Goal: Contribute content: Add original content to the website for others to see

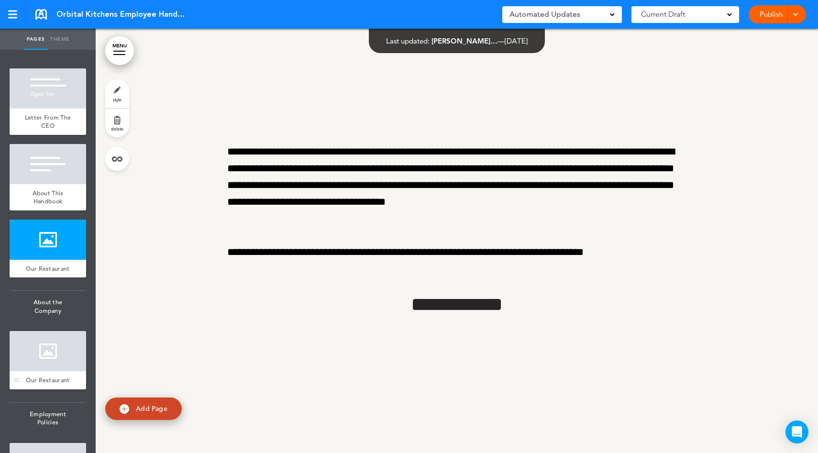
scroll to position [53, 0]
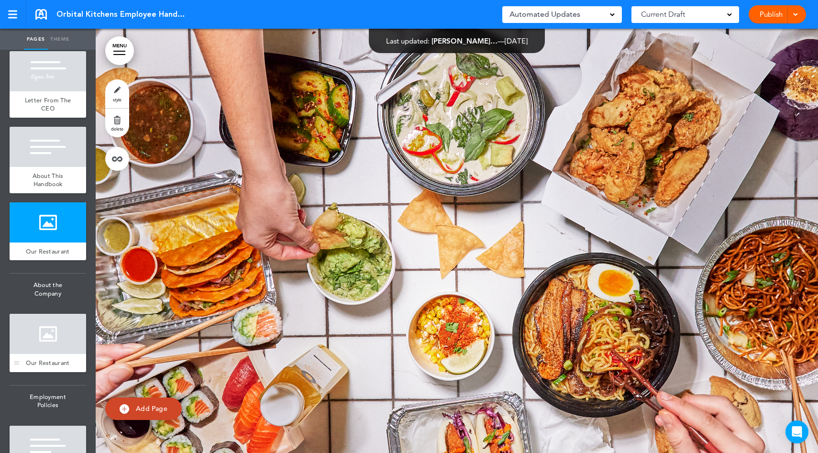
click at [56, 322] on div at bounding box center [48, 334] width 77 height 40
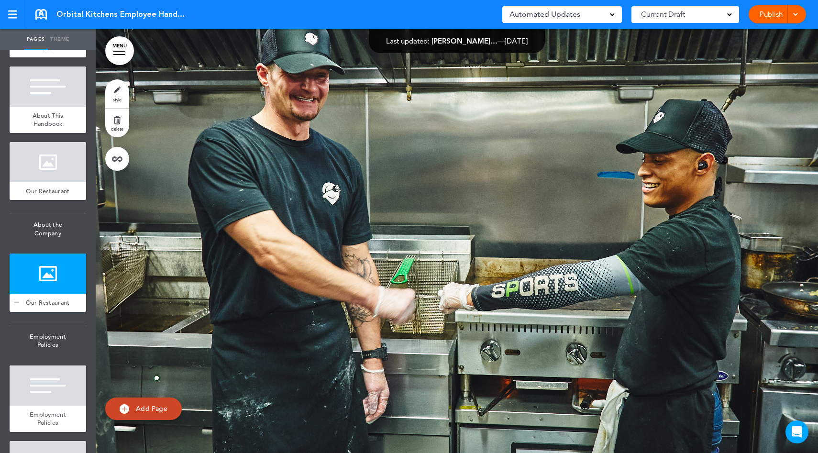
scroll to position [134, 0]
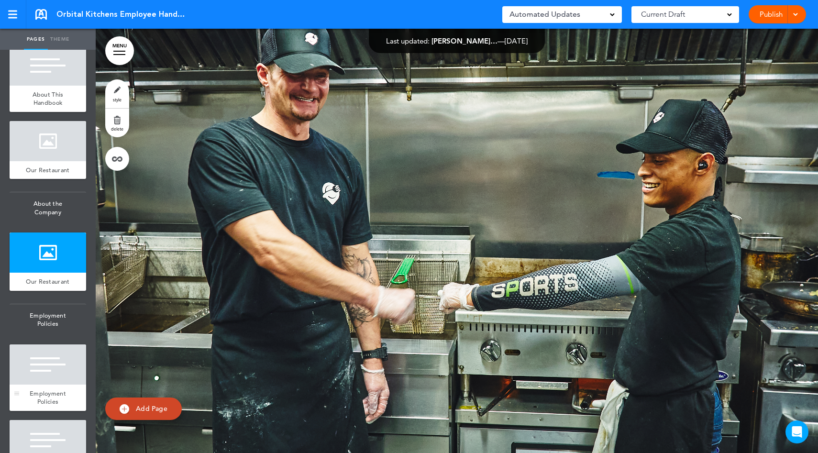
click at [57, 348] on div at bounding box center [48, 365] width 77 height 40
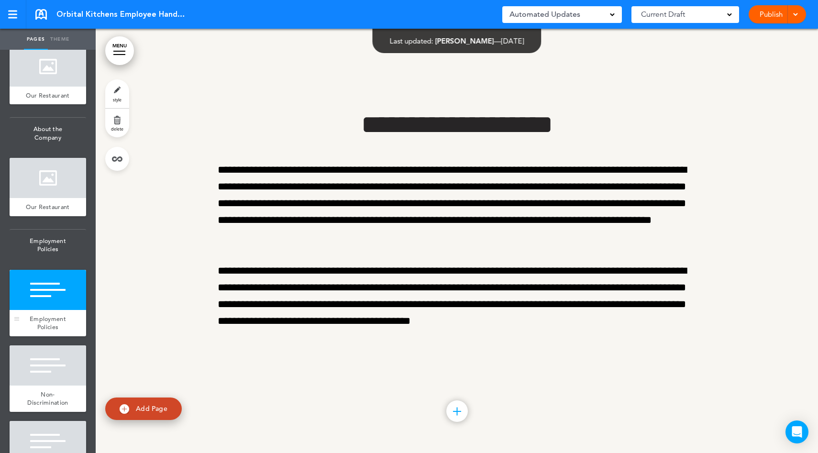
scroll to position [268, 0]
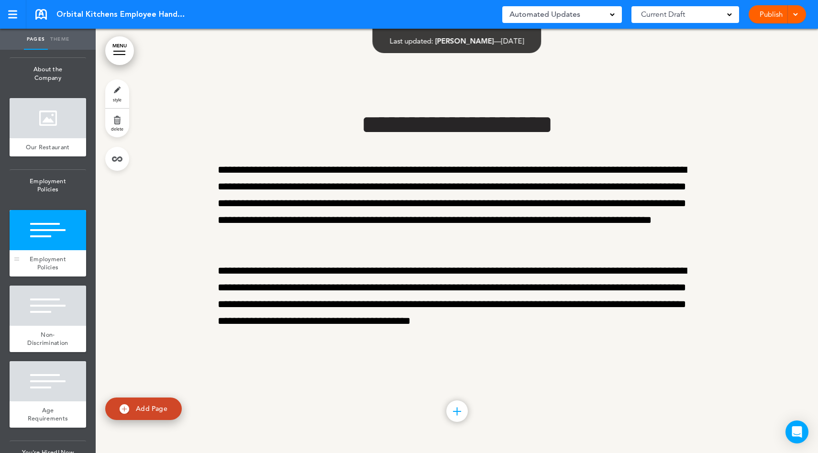
click at [57, 348] on div "Non-Discrimination" at bounding box center [48, 339] width 77 height 26
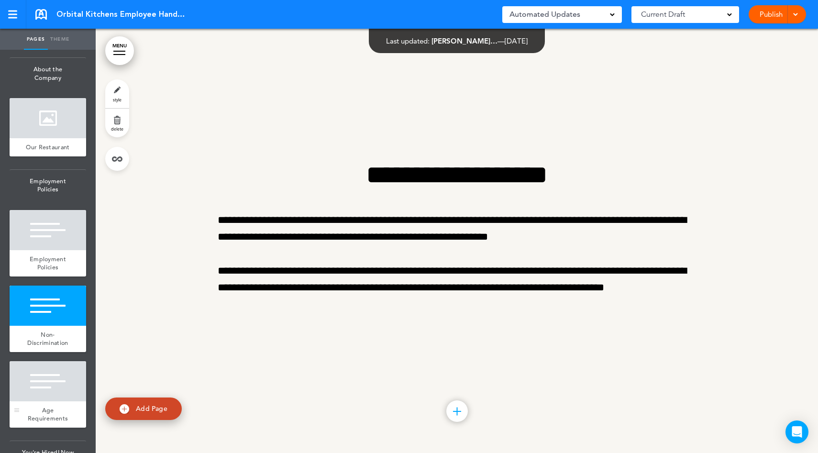
click at [56, 389] on div at bounding box center [48, 381] width 77 height 40
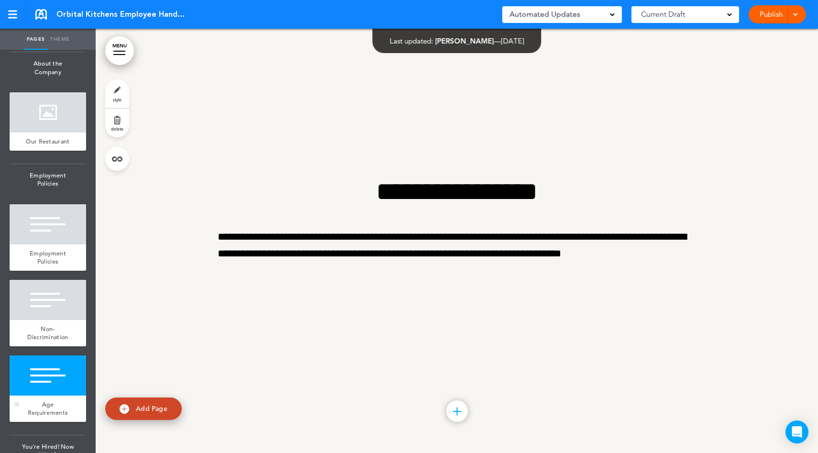
scroll to position [364, 0]
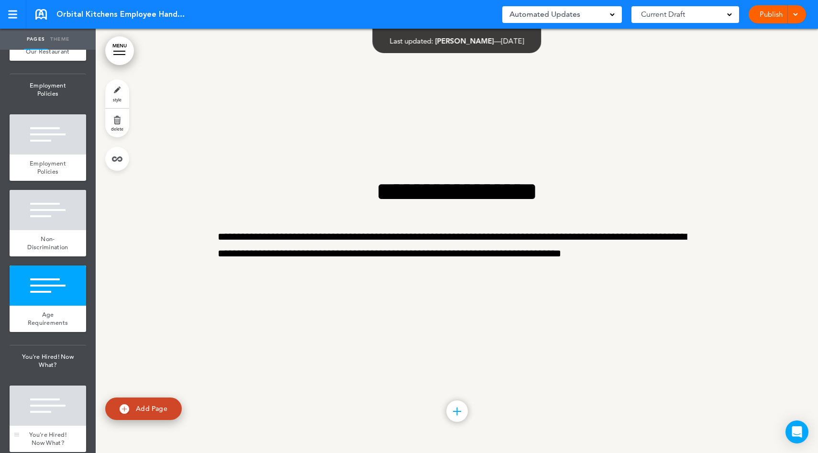
click at [63, 401] on div at bounding box center [48, 406] width 77 height 40
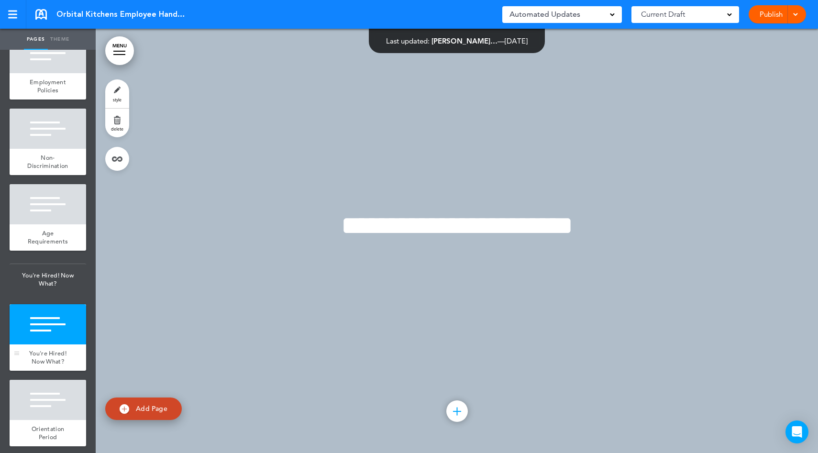
scroll to position [478, 0]
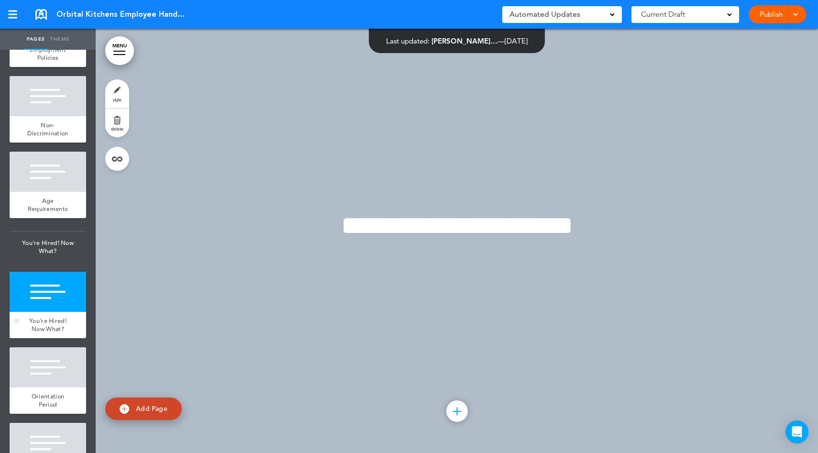
click at [63, 401] on div "Orientation Period" at bounding box center [48, 401] width 77 height 26
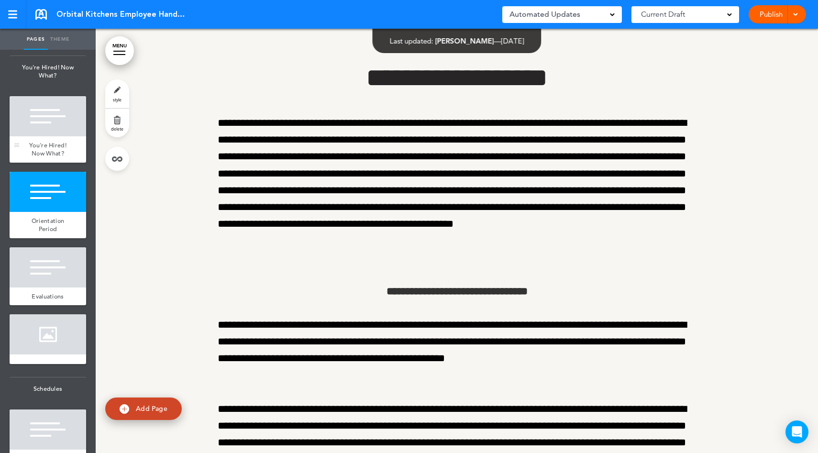
scroll to position [696, 0]
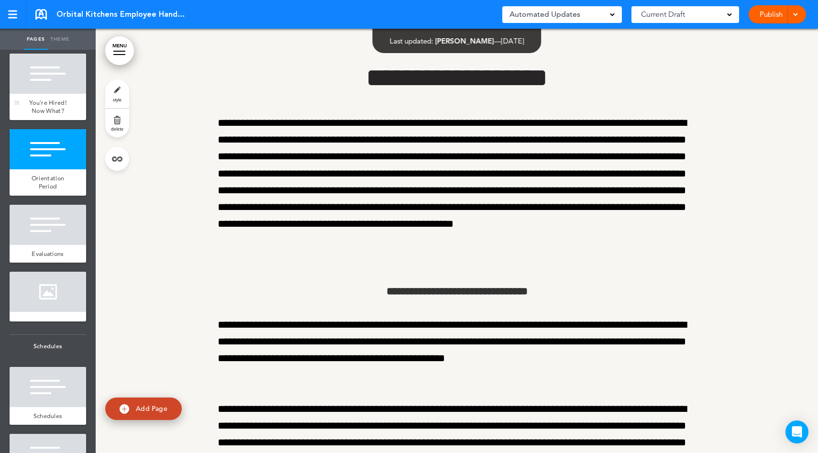
click at [63, 401] on div at bounding box center [48, 387] width 77 height 40
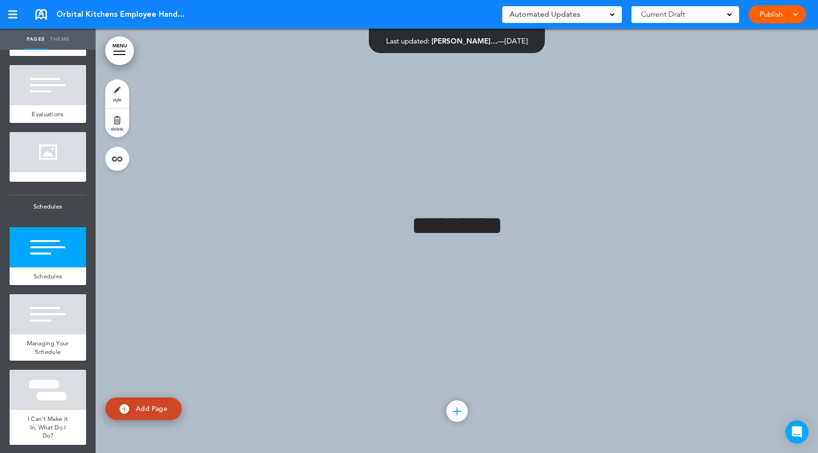
scroll to position [840, 0]
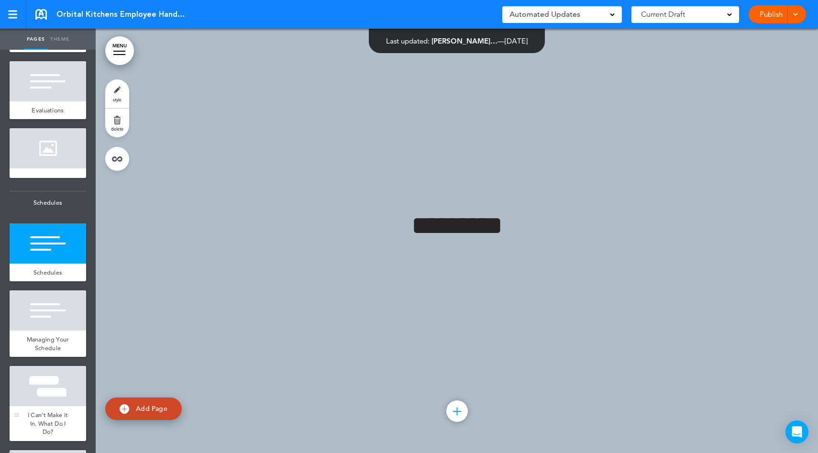
click at [63, 393] on div at bounding box center [48, 386] width 77 height 40
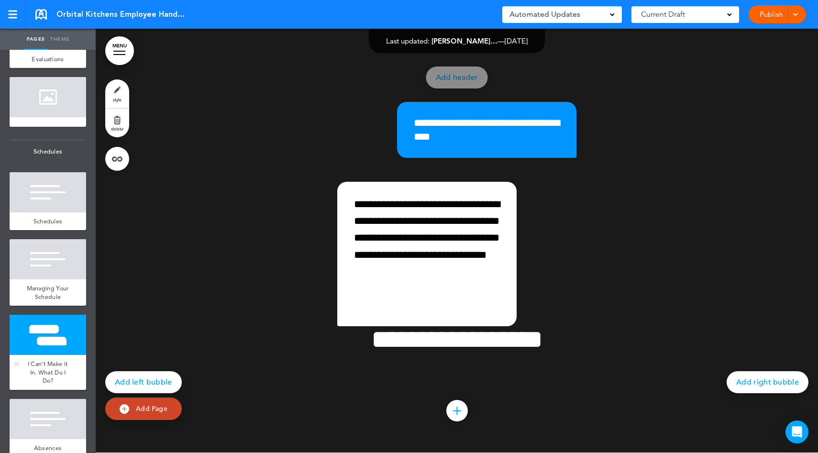
scroll to position [892, 0]
click at [63, 393] on span "add page" at bounding box center [48, 393] width 36 height 6
type input "********"
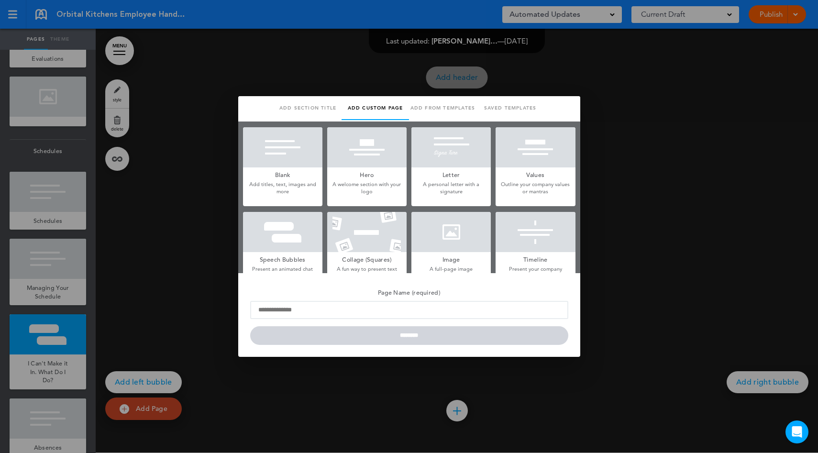
click at [57, 410] on div at bounding box center [409, 226] width 818 height 453
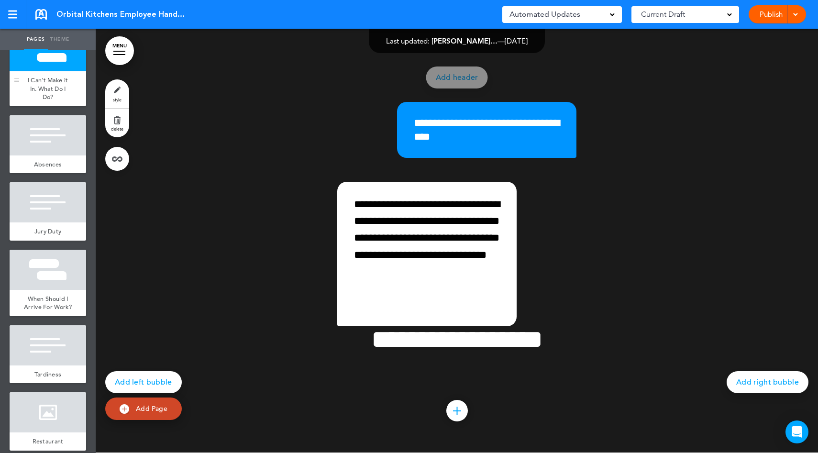
scroll to position [1191, 0]
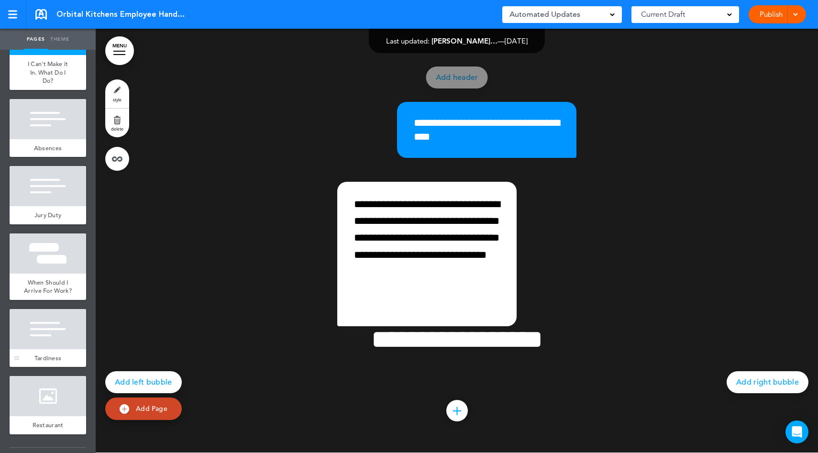
click at [64, 357] on div "Tardiness" at bounding box center [48, 358] width 77 height 18
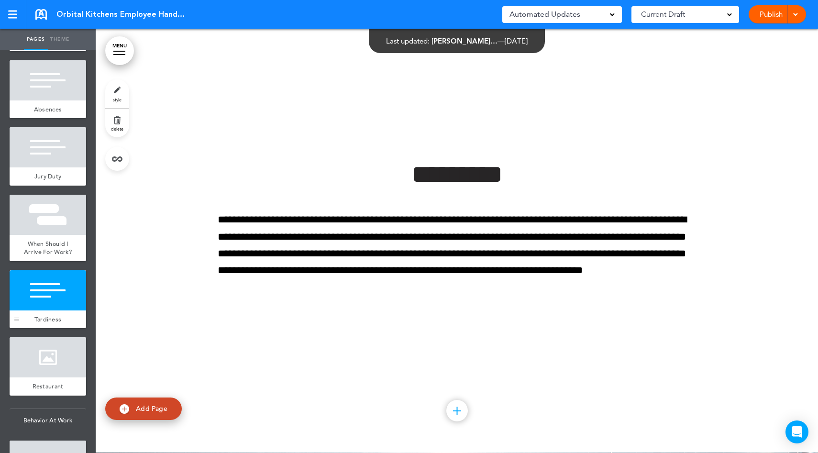
scroll to position [1255, 0]
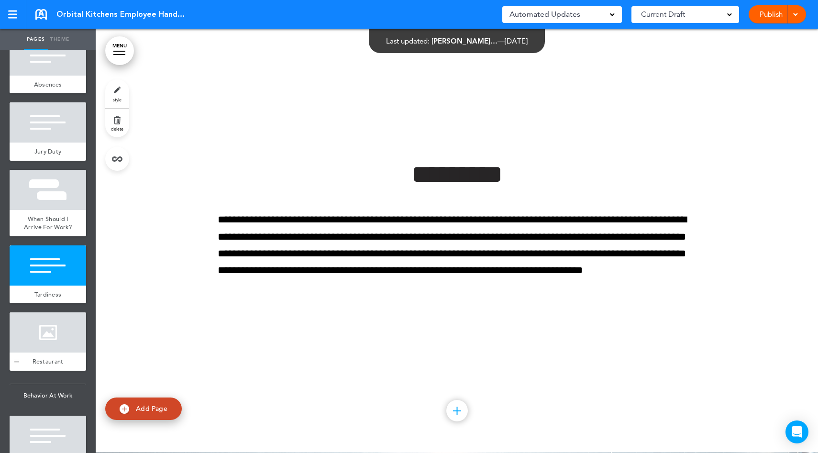
click at [60, 365] on div "Restaurant" at bounding box center [48, 362] width 77 height 18
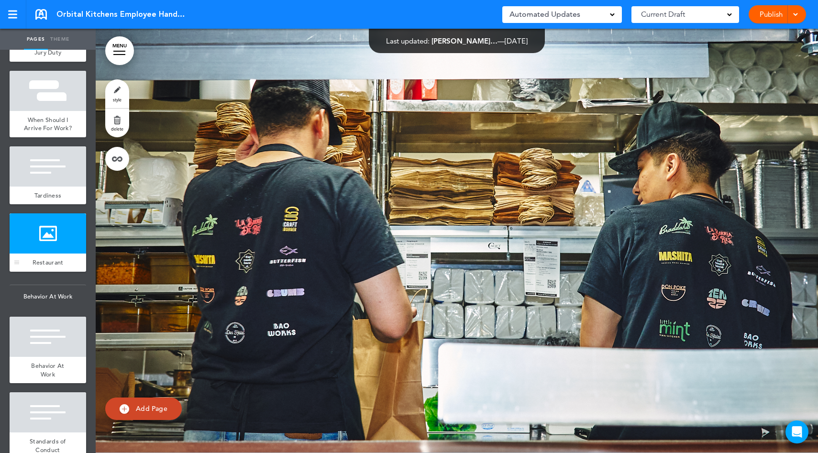
scroll to position [1358, 0]
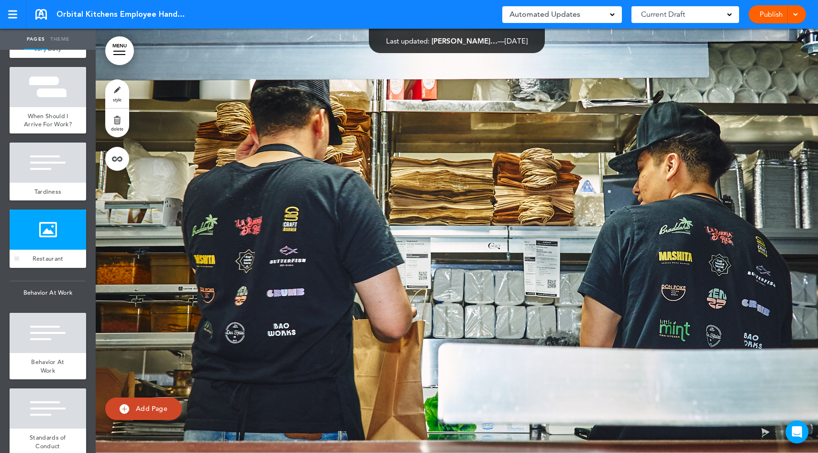
click at [60, 365] on div "Behavior At Work" at bounding box center [48, 366] width 77 height 26
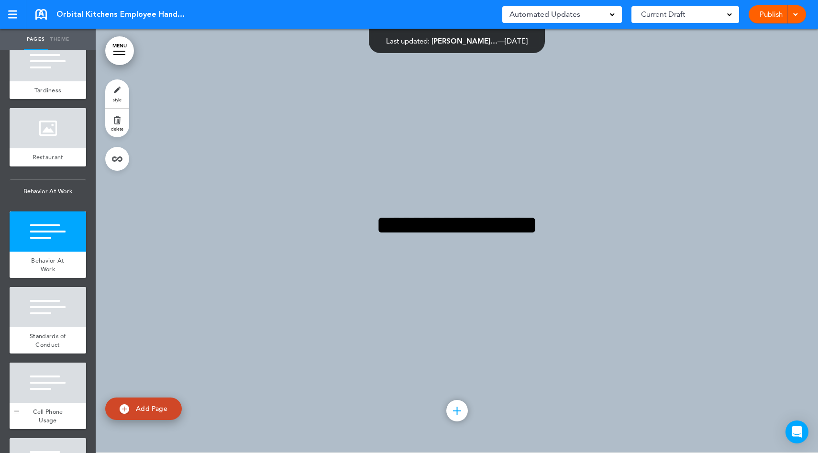
click at [52, 396] on div at bounding box center [48, 383] width 77 height 40
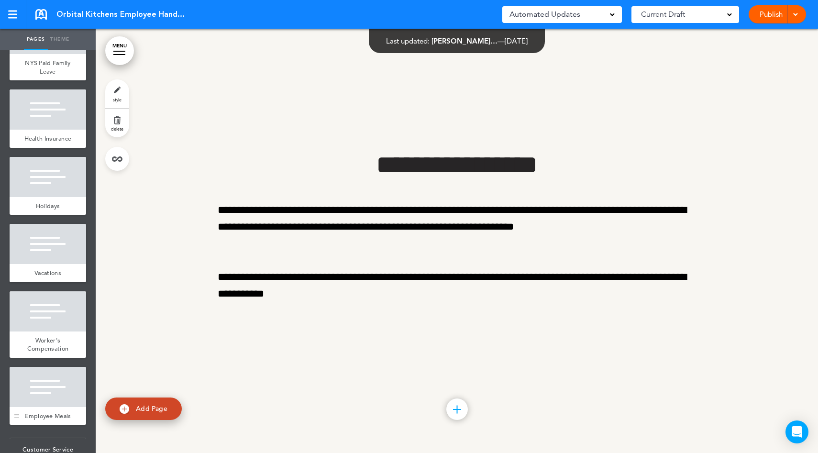
click at [52, 396] on div at bounding box center [48, 387] width 77 height 40
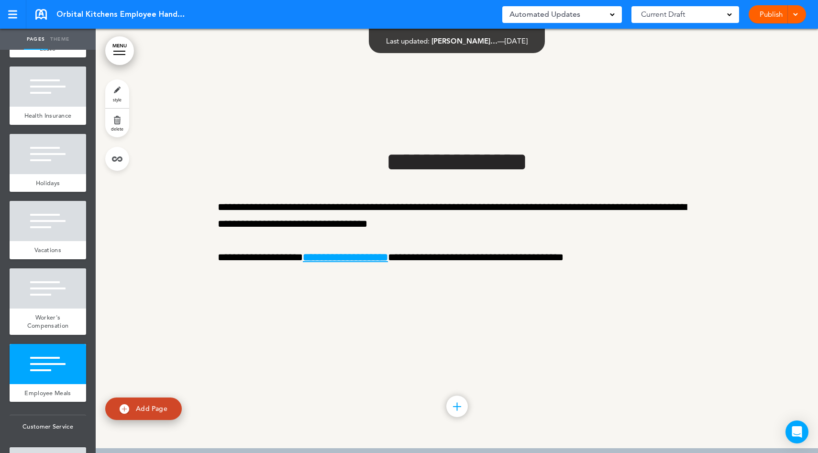
click at [798, 12] on span at bounding box center [795, 14] width 6 height 6
click at [781, 57] on li "Preview Draft" at bounding box center [763, 58] width 85 height 22
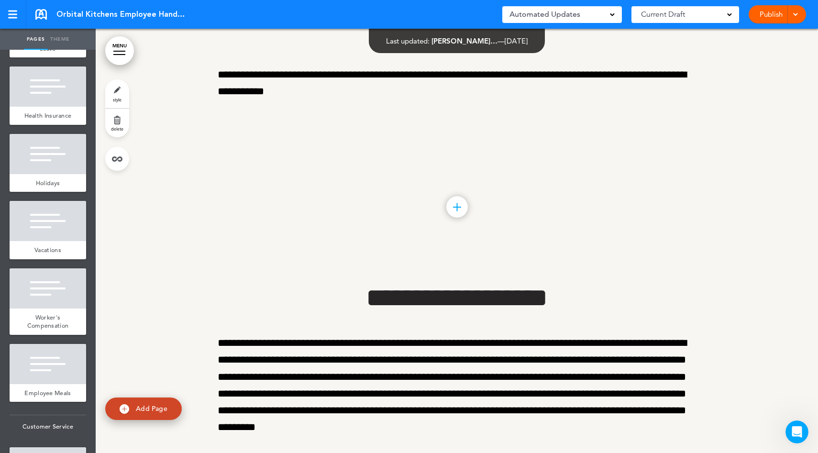
scroll to position [10067, 0]
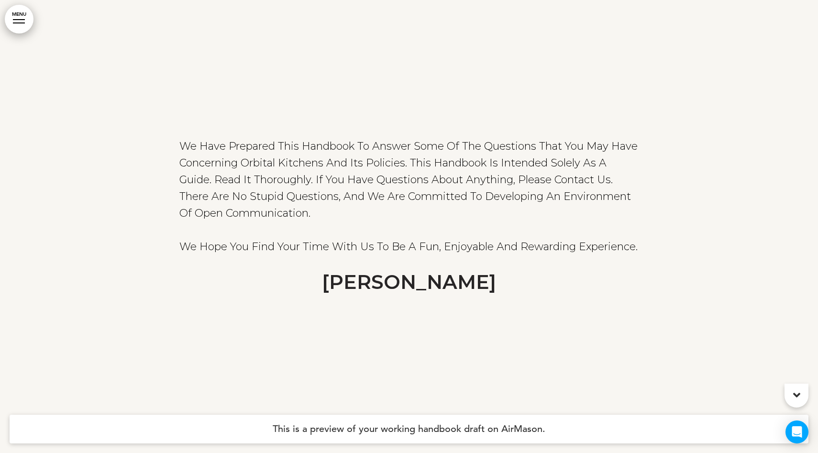
click at [15, 28] on link "MENU" at bounding box center [19, 19] width 29 height 29
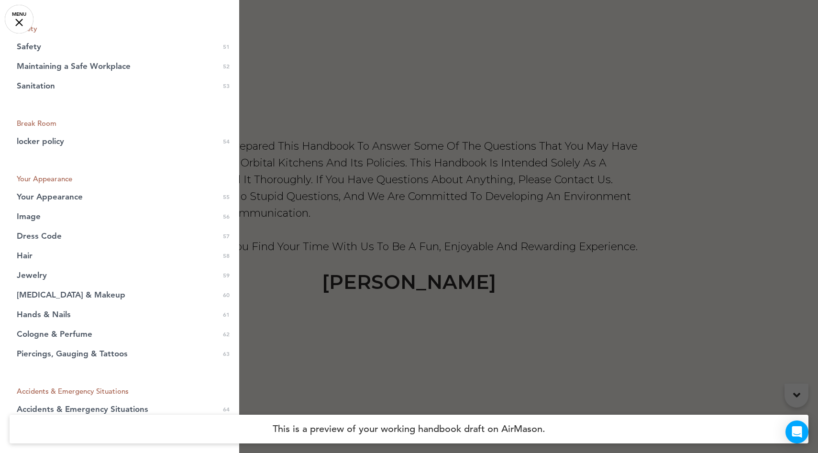
scroll to position [1575, 0]
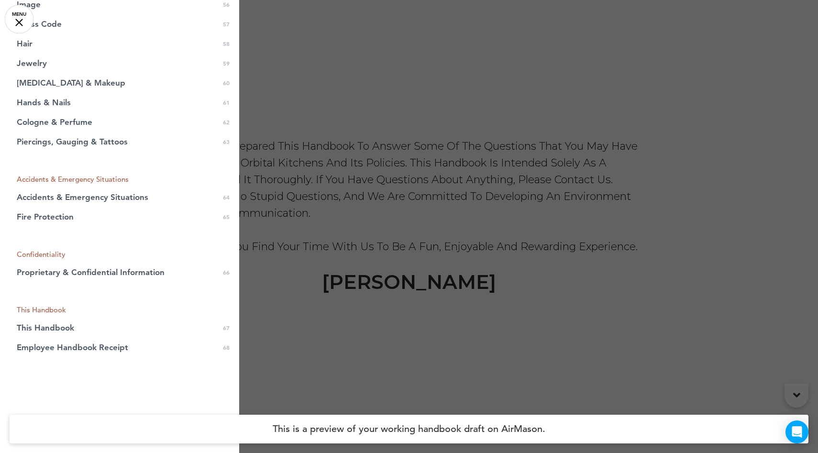
click at [289, 265] on div at bounding box center [409, 226] width 818 height 453
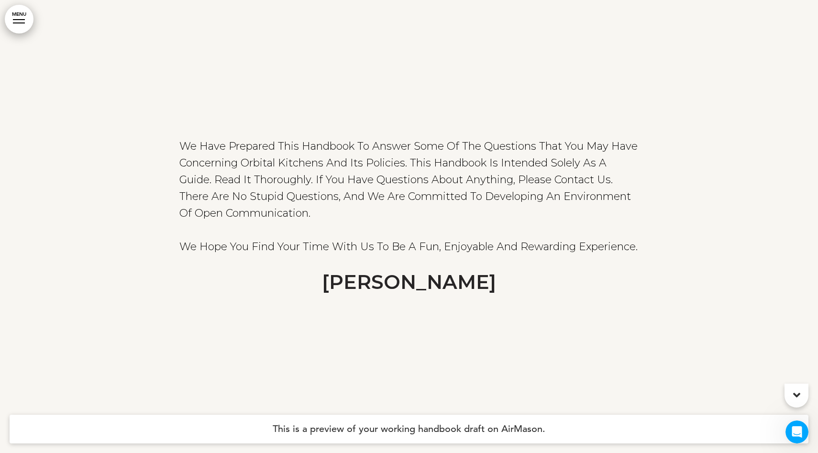
scroll to position [0, 0]
